Goal: Transaction & Acquisition: Obtain resource

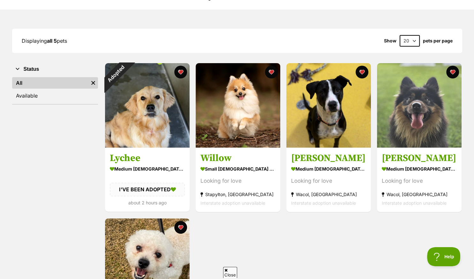
scroll to position [101, 0]
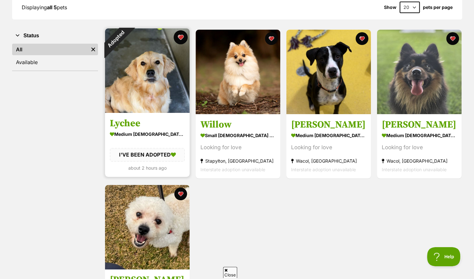
click at [180, 37] on button "favourite" at bounding box center [181, 37] width 14 height 14
click at [115, 40] on div "Adopted" at bounding box center [115, 39] width 38 height 38
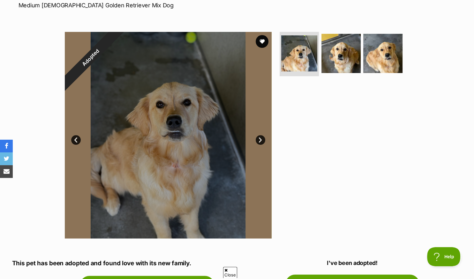
scroll to position [67, 0]
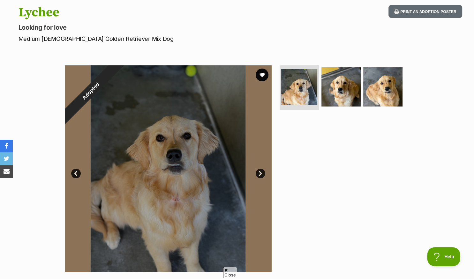
click at [177, 151] on div at bounding box center [168, 168] width 207 height 207
click at [261, 174] on link "Next" at bounding box center [261, 174] width 10 height 10
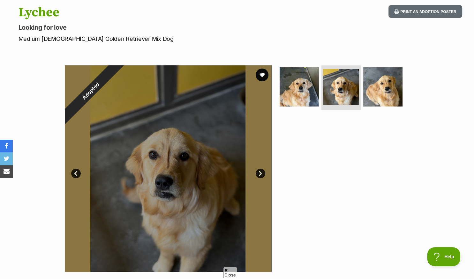
click at [261, 174] on link "Next" at bounding box center [261, 174] width 10 height 10
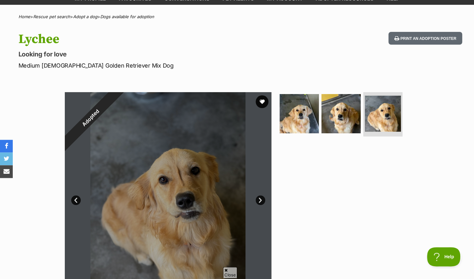
scroll to position [0, 0]
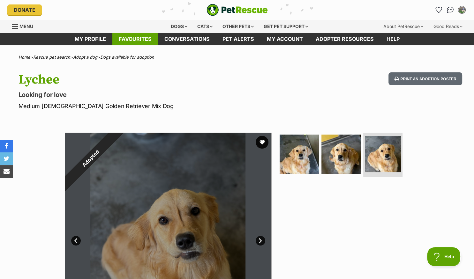
click at [137, 41] on link "Favourites" at bounding box center [135, 39] width 46 height 12
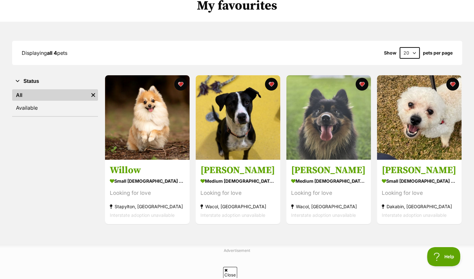
scroll to position [67, 0]
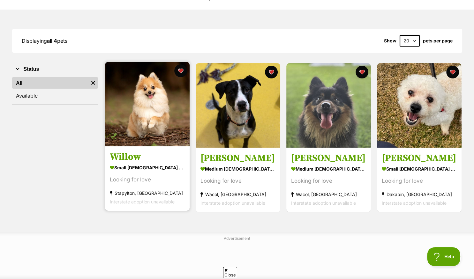
click at [146, 122] on img at bounding box center [147, 104] width 85 height 85
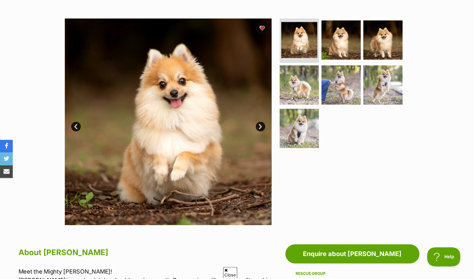
scroll to position [101, 0]
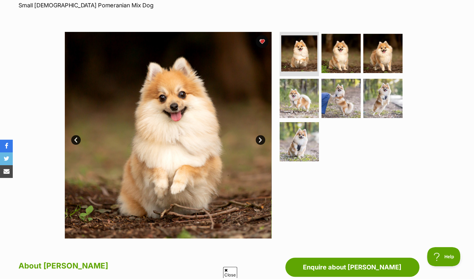
click at [259, 139] on link "Next" at bounding box center [261, 140] width 10 height 10
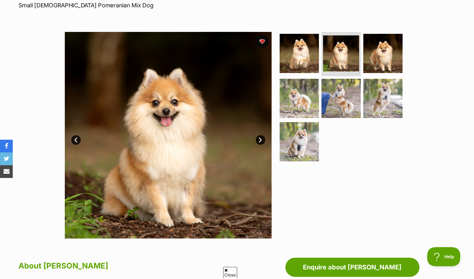
click at [259, 139] on link "Next" at bounding box center [261, 140] width 10 height 10
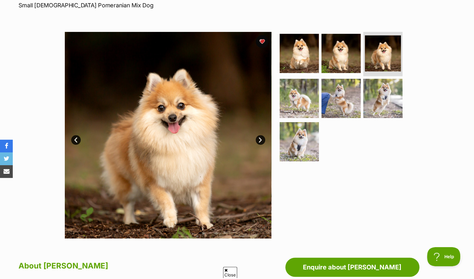
click at [259, 139] on link "Next" at bounding box center [261, 140] width 10 height 10
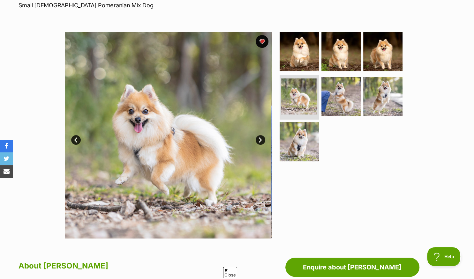
click at [259, 139] on link "Next" at bounding box center [261, 140] width 10 height 10
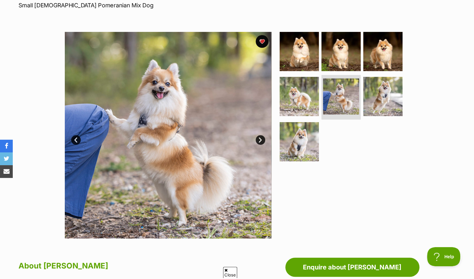
click at [259, 139] on link "Next" at bounding box center [261, 140] width 10 height 10
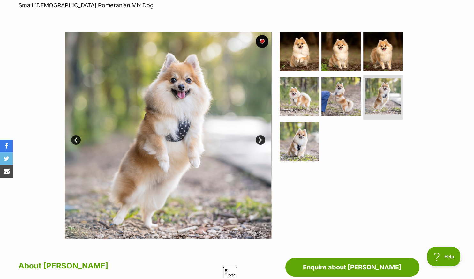
click at [259, 139] on link "Next" at bounding box center [261, 140] width 10 height 10
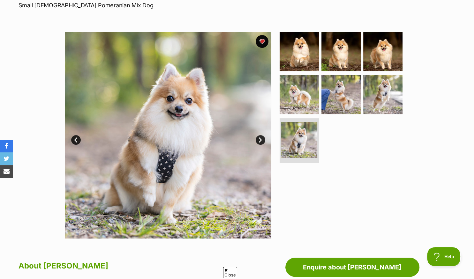
click at [259, 139] on link "Next" at bounding box center [261, 140] width 10 height 10
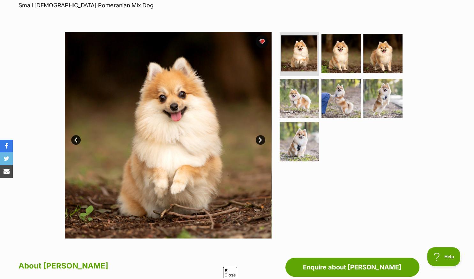
click at [259, 139] on link "Next" at bounding box center [261, 140] width 10 height 10
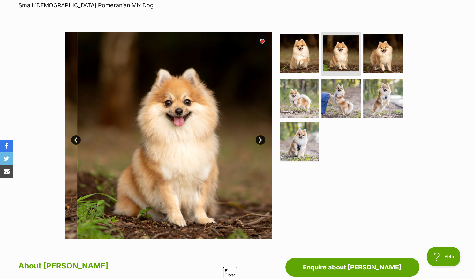
click at [259, 139] on link "Next" at bounding box center [261, 140] width 10 height 10
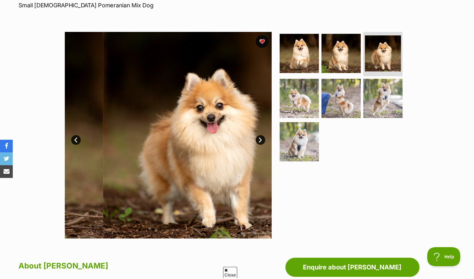
click at [259, 139] on link "Next" at bounding box center [261, 140] width 10 height 10
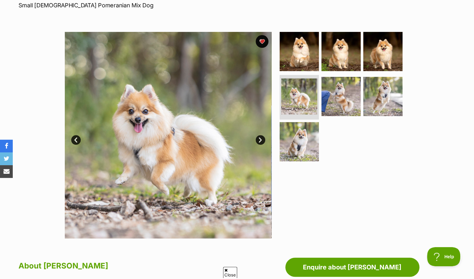
click at [259, 139] on link "Next" at bounding box center [261, 140] width 10 height 10
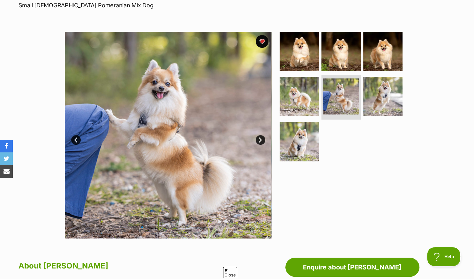
click at [259, 139] on link "Next" at bounding box center [261, 140] width 10 height 10
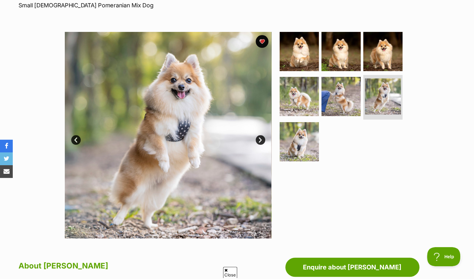
click at [259, 139] on link "Next" at bounding box center [261, 140] width 10 height 10
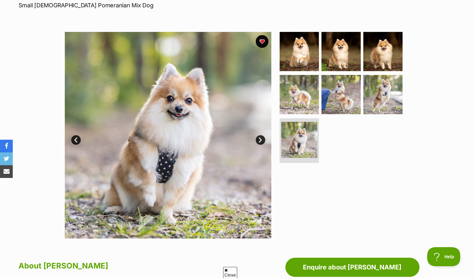
click at [259, 139] on link "Next" at bounding box center [261, 140] width 10 height 10
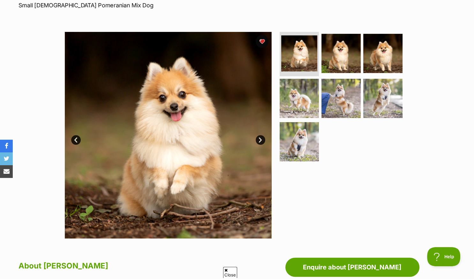
click at [259, 139] on link "Next" at bounding box center [261, 140] width 10 height 10
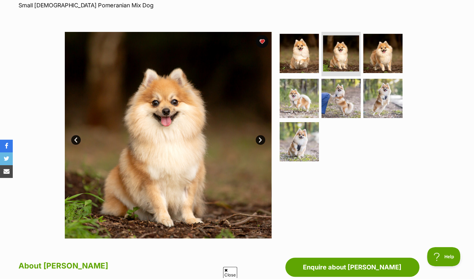
click at [259, 139] on link "Next" at bounding box center [261, 140] width 10 height 10
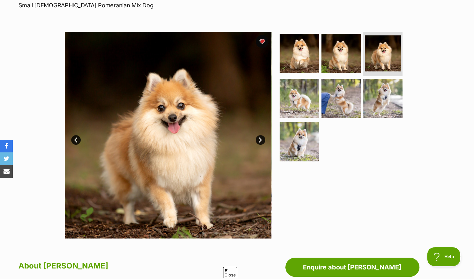
click at [259, 139] on link "Next" at bounding box center [261, 140] width 10 height 10
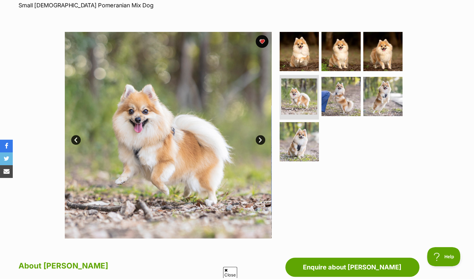
click at [259, 139] on link "Next" at bounding box center [261, 140] width 10 height 10
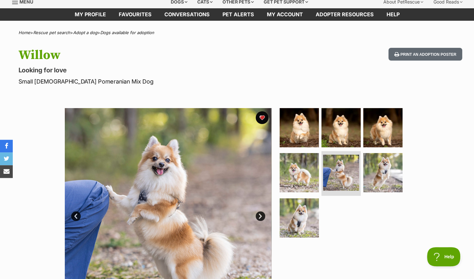
scroll to position [0, 0]
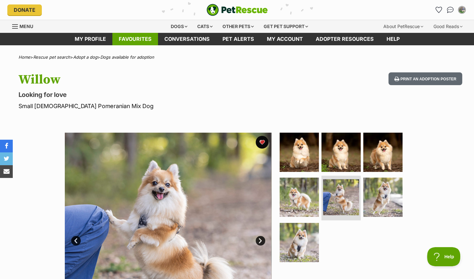
click at [123, 41] on link "Favourites" at bounding box center [135, 39] width 46 height 12
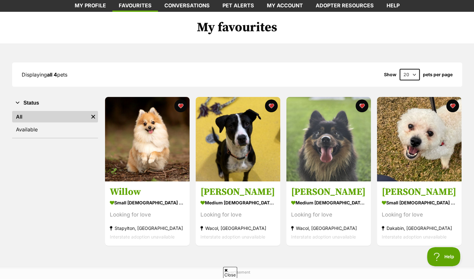
scroll to position [67, 0]
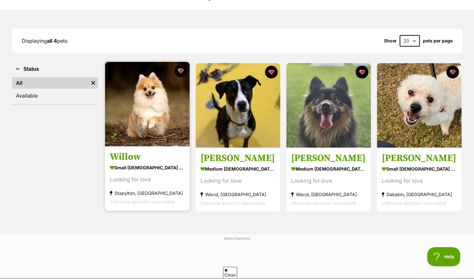
click at [151, 141] on img at bounding box center [147, 104] width 85 height 85
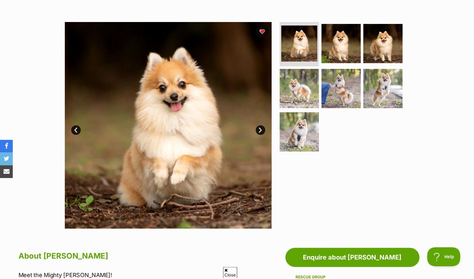
scroll to position [101, 0]
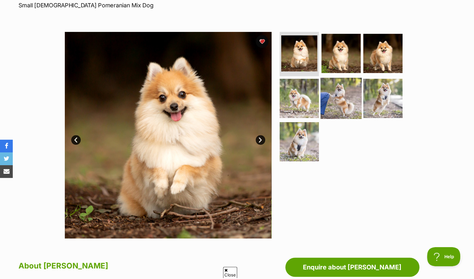
click at [332, 105] on img at bounding box center [340, 98] width 41 height 41
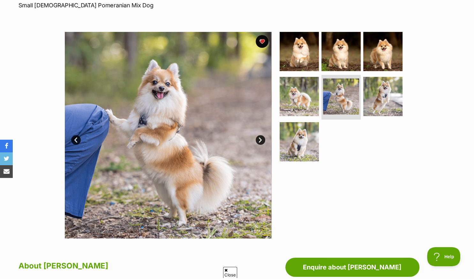
scroll to position [33, 0]
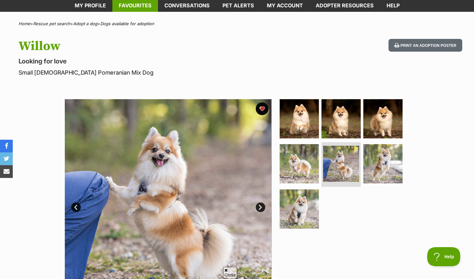
click at [139, 5] on link "Favourites" at bounding box center [135, 5] width 46 height 12
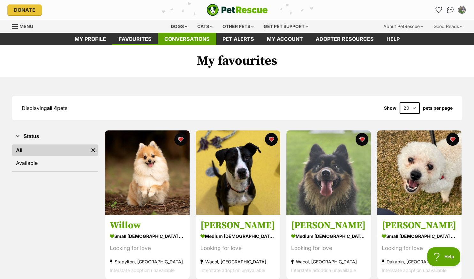
click at [192, 39] on link "Conversations" at bounding box center [187, 39] width 58 height 12
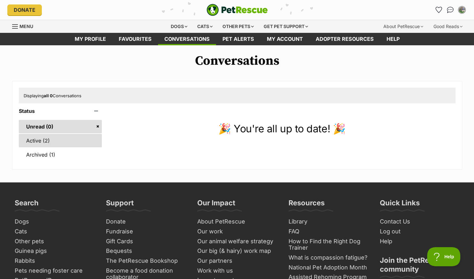
click at [34, 139] on link "Active (2)" at bounding box center [60, 140] width 83 height 13
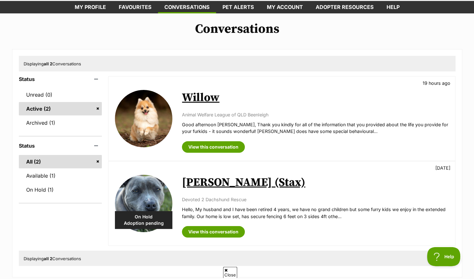
scroll to position [33, 0]
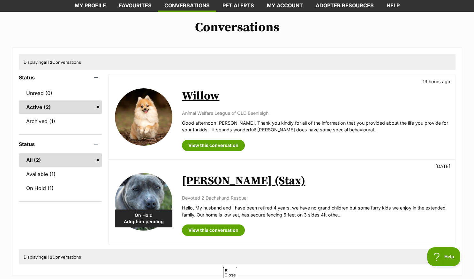
click at [198, 183] on link "[PERSON_NAME] (Stax)" at bounding box center [243, 181] width 123 height 14
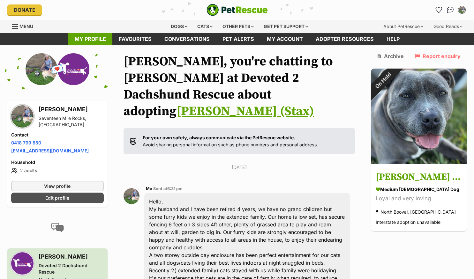
click at [98, 40] on link "My profile" at bounding box center [90, 39] width 44 height 12
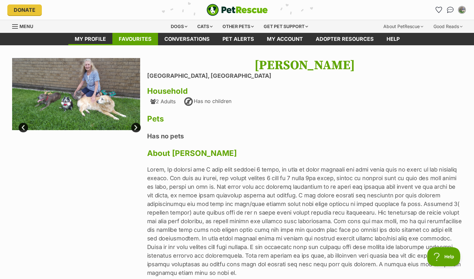
click at [137, 39] on link "Favourites" at bounding box center [135, 39] width 46 height 12
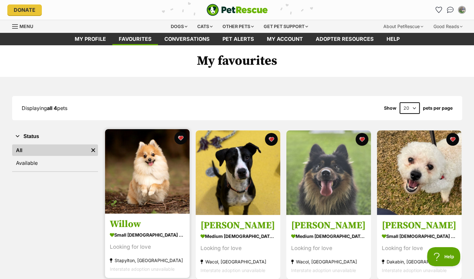
click at [152, 174] on img at bounding box center [147, 171] width 85 height 85
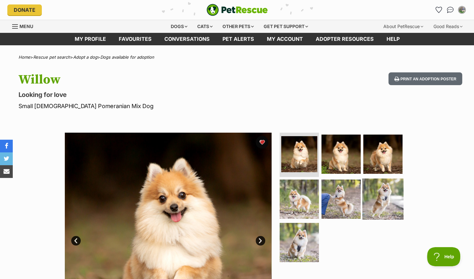
click at [382, 204] on img at bounding box center [382, 199] width 41 height 41
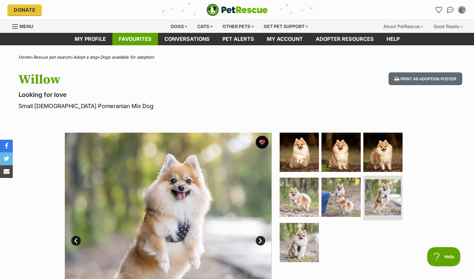
click at [124, 40] on link "Favourites" at bounding box center [135, 39] width 46 height 12
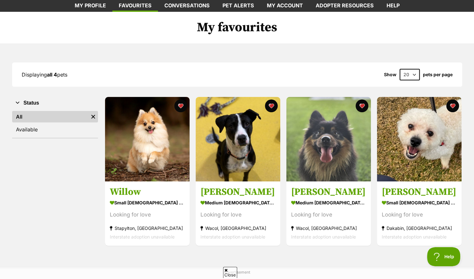
scroll to position [67, 0]
